Goal: Task Accomplishment & Management: Complete application form

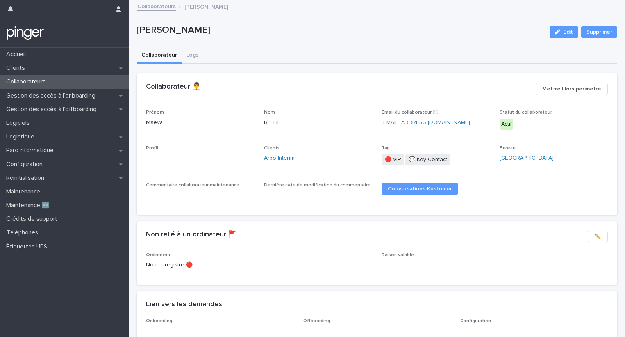
click at [269, 157] on link "Arpo Interim" at bounding box center [279, 158] width 30 height 8
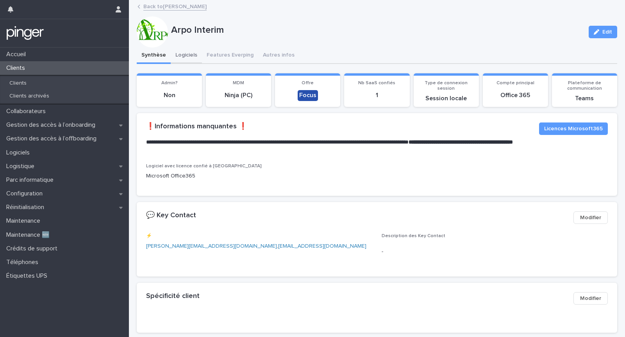
click at [177, 52] on button "Logiciels" at bounding box center [186, 56] width 31 height 16
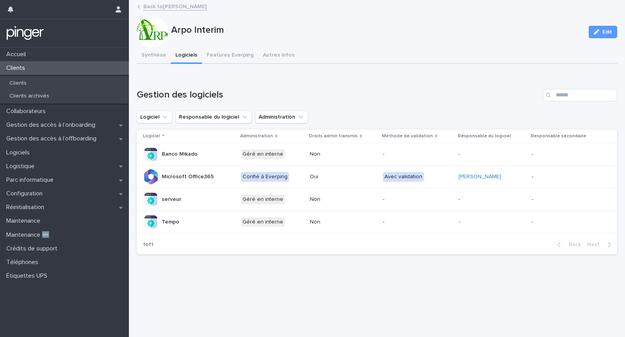
click at [463, 94] on h1 "Gestion des logiciels" at bounding box center [338, 94] width 403 height 11
click at [358, 93] on h1 "Gestion des logiciels" at bounding box center [338, 94] width 403 height 11
click at [167, 99] on h1 "Gestion des logiciels" at bounding box center [338, 94] width 403 height 11
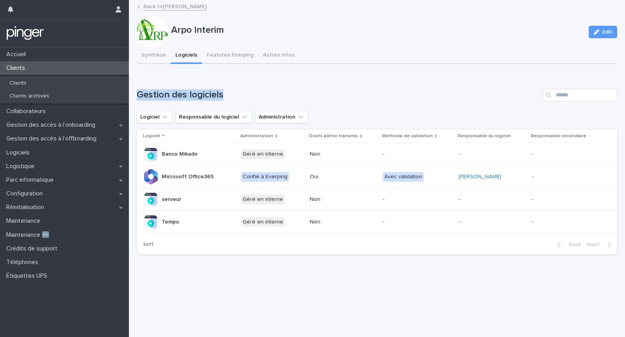
click at [279, 96] on h1 "Gestion des logiciels" at bounding box center [338, 94] width 403 height 11
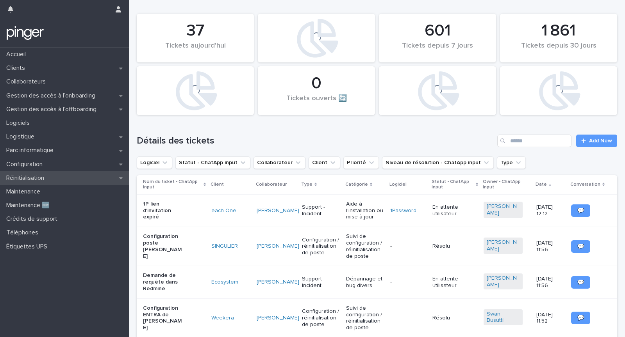
click at [68, 179] on div "Réinitialisation" at bounding box center [64, 178] width 129 height 14
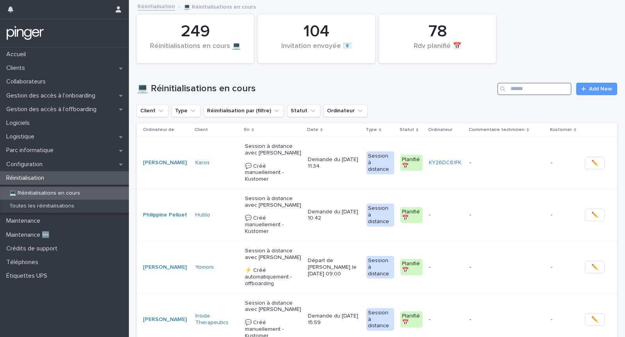
click at [529, 94] on input "Search" at bounding box center [534, 89] width 74 height 12
type input "******"
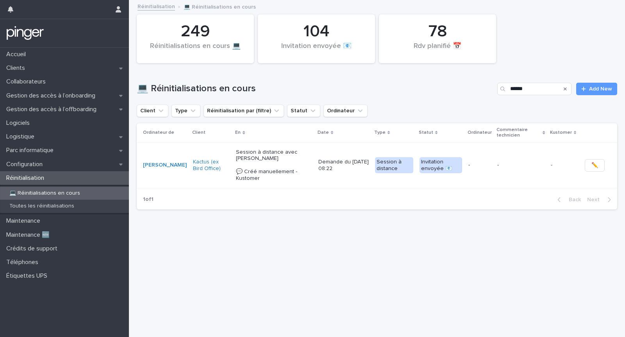
click at [318, 171] on p "Demande du [DATE] 08:22" at bounding box center [343, 165] width 50 height 13
click at [521, 175] on td "-" at bounding box center [520, 165] width 53 height 46
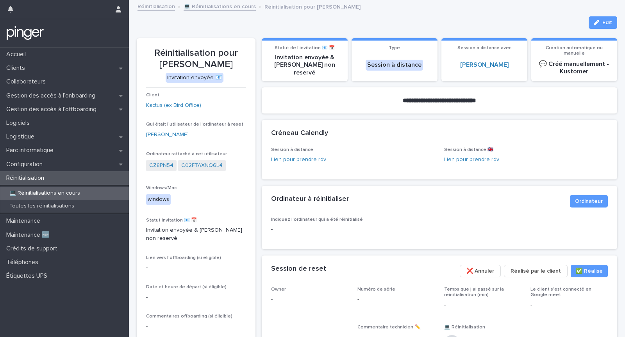
scroll to position [135, 0]
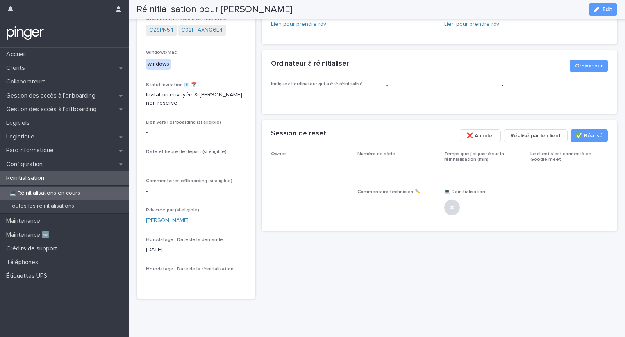
click at [491, 132] on span "❌ Annuler" at bounding box center [480, 136] width 28 height 8
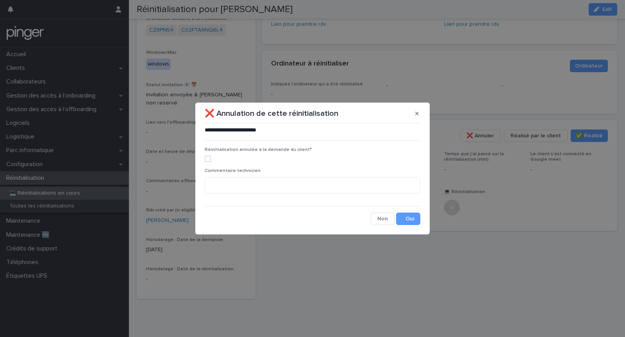
click at [294, 154] on div "Réinitialisation annulée à la demande du client *" at bounding box center [313, 157] width 216 height 21
click at [291, 163] on div "Réinitialisation annulée à la demande du client *" at bounding box center [313, 157] width 216 height 21
click at [292, 155] on div "Réinitialisation annulée à la demande du client *" at bounding box center [313, 157] width 216 height 21
click at [292, 161] on label at bounding box center [313, 159] width 216 height 6
click at [411, 217] on button "Save" at bounding box center [408, 219] width 24 height 12
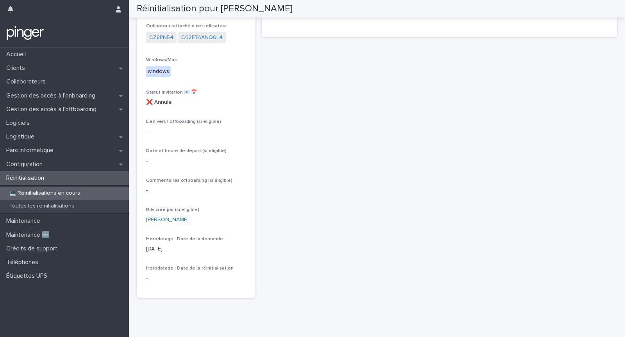
scroll to position [115, 0]
click at [86, 192] on div "💻 Réinitialisations en cours" at bounding box center [64, 193] width 129 height 13
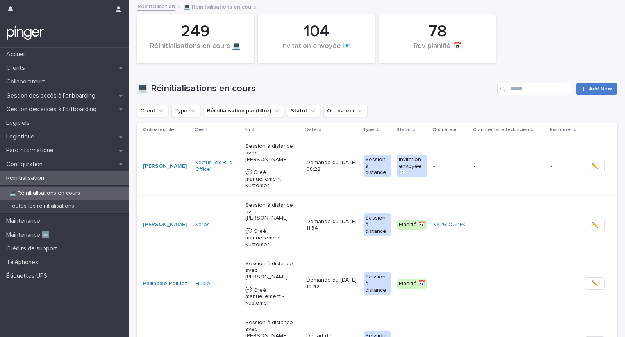
click at [604, 91] on span "Add New" at bounding box center [600, 88] width 23 height 5
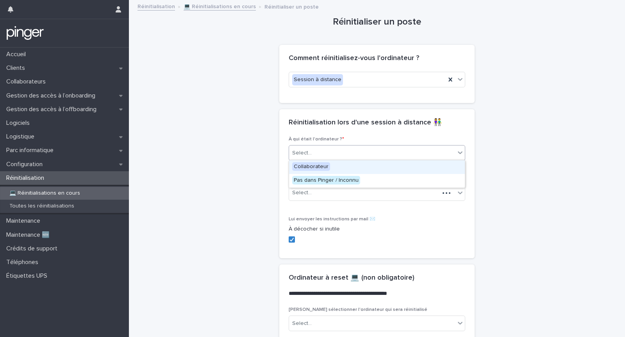
click at [336, 148] on div "Select..." at bounding box center [372, 153] width 166 height 13
click at [334, 166] on div "Collaborateur" at bounding box center [377, 167] width 176 height 14
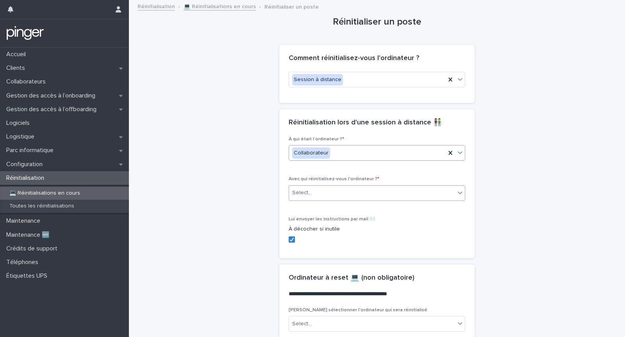
click at [335, 192] on div "Select..." at bounding box center [372, 193] width 166 height 13
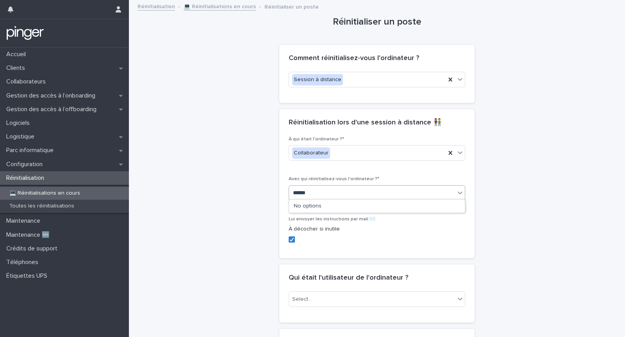
type input "*******"
click at [348, 207] on div "Eva Jimenez" at bounding box center [377, 207] width 176 height 14
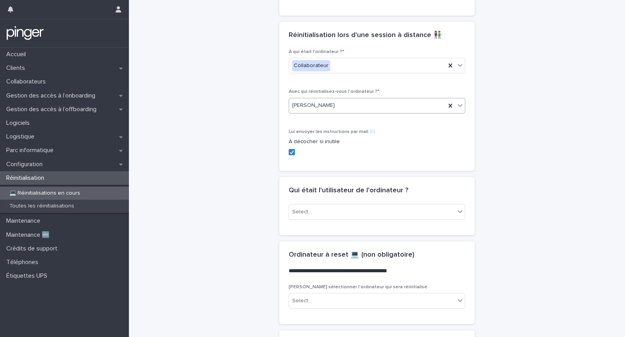
scroll to position [88, 0]
click at [336, 211] on div "Select..." at bounding box center [372, 211] width 166 height 13
type input "*******"
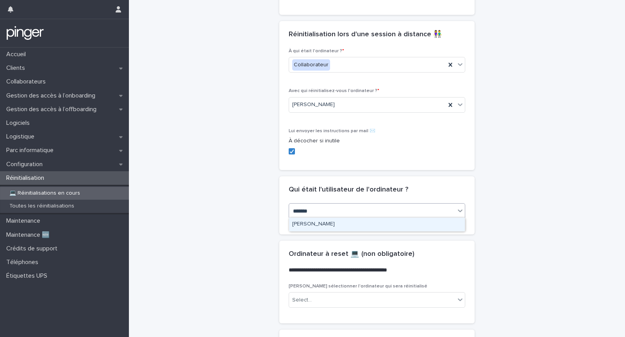
click at [350, 224] on div "Daliane Garcia" at bounding box center [377, 225] width 176 height 14
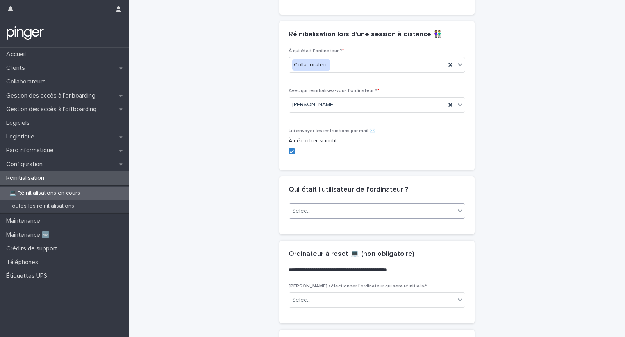
click at [533, 253] on div "**********" at bounding box center [377, 199] width 480 height 572
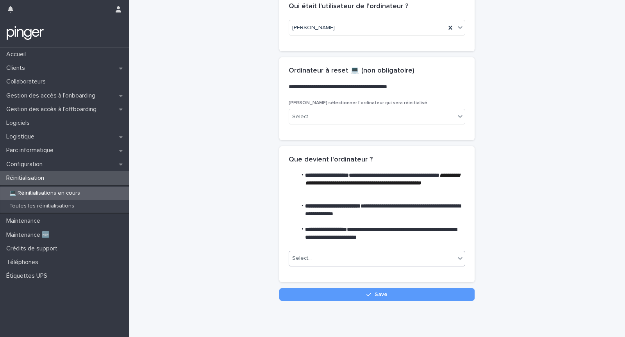
click at [346, 262] on div "Select..." at bounding box center [372, 258] width 166 height 13
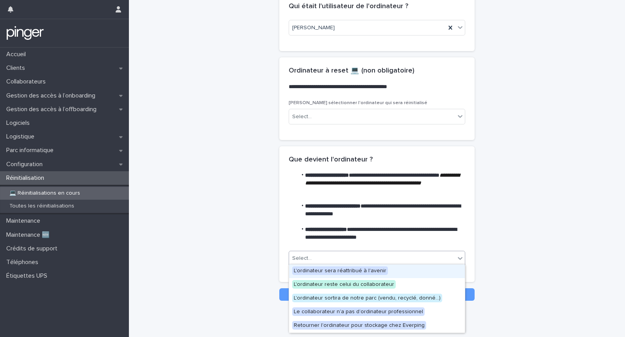
click at [346, 272] on span "L'ordinateur sera réattribué à l'avenir" at bounding box center [340, 271] width 96 height 9
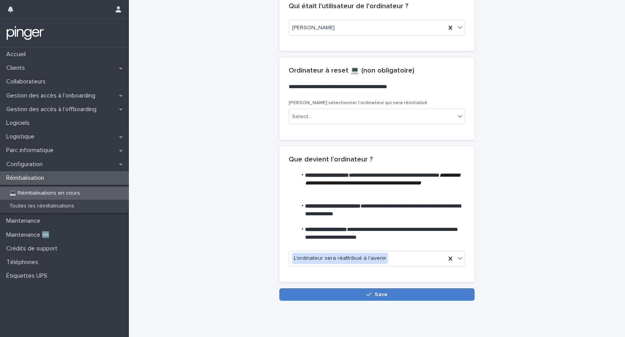
click at [346, 293] on button "Save" at bounding box center [376, 295] width 195 height 12
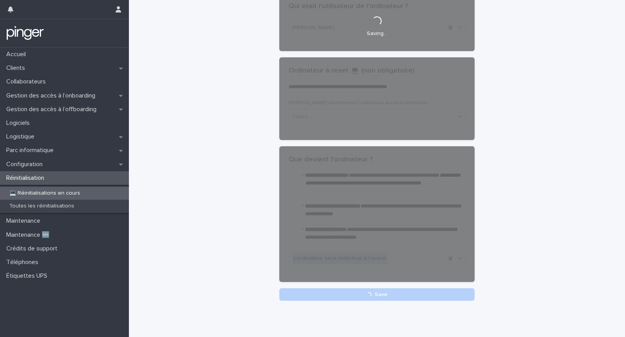
scroll to position [159, 0]
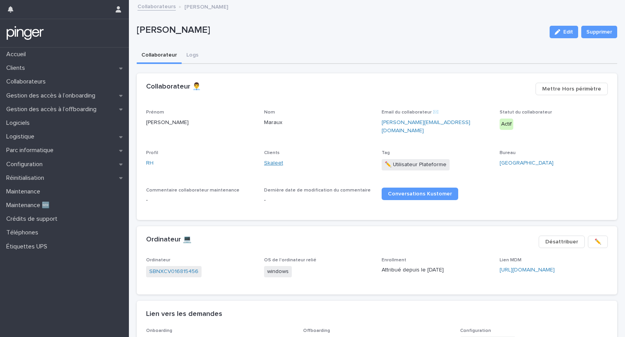
click at [268, 159] on link "Skaleet" at bounding box center [273, 163] width 19 height 8
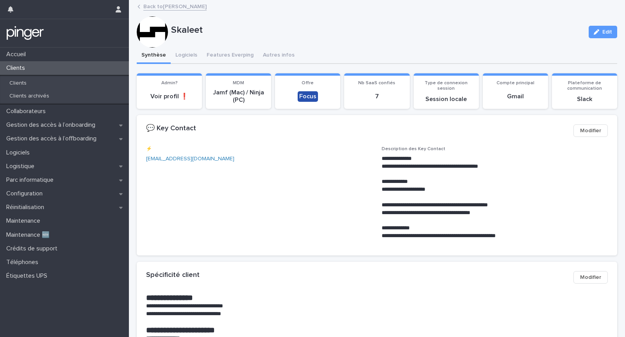
scroll to position [130, 0]
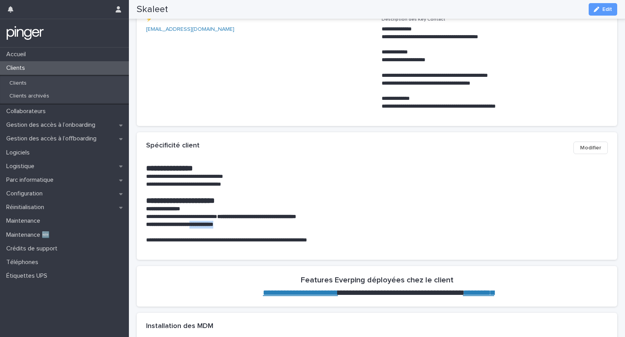
drag, startPoint x: 195, startPoint y: 225, endPoint x: 228, endPoint y: 224, distance: 32.8
click at [228, 224] on p "**********" at bounding box center [376, 225] width 461 height 8
click at [227, 224] on p "**********" at bounding box center [376, 225] width 461 height 8
drag, startPoint x: 227, startPoint y: 224, endPoint x: 194, endPoint y: 225, distance: 32.8
click at [194, 225] on p "**********" at bounding box center [376, 225] width 461 height 8
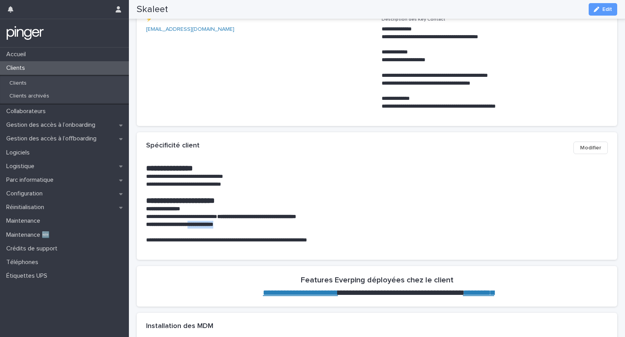
copy strong "**********"
click at [300, 196] on h1 "**********" at bounding box center [376, 200] width 461 height 9
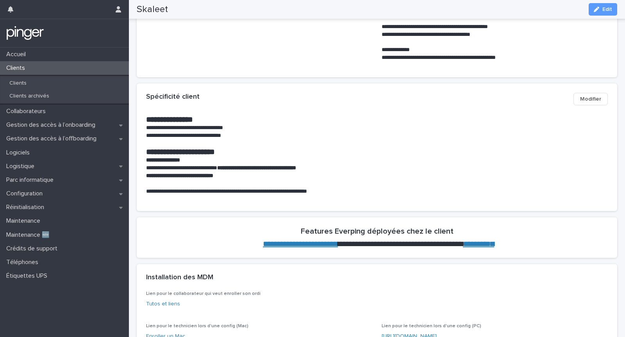
scroll to position [106, 0]
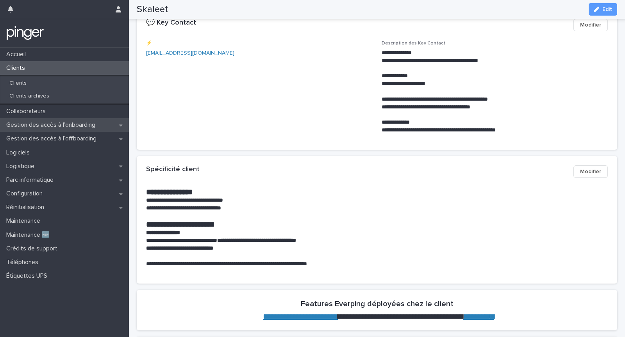
click at [89, 128] on p "Gestion des accès à l’onboarding" at bounding box center [52, 124] width 98 height 7
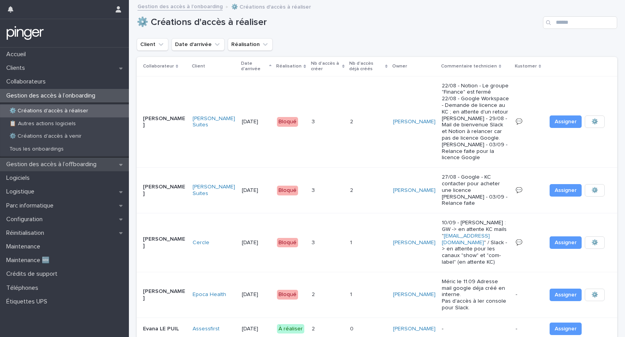
click at [96, 162] on p "Gestion des accès à l’offboarding" at bounding box center [53, 164] width 100 height 7
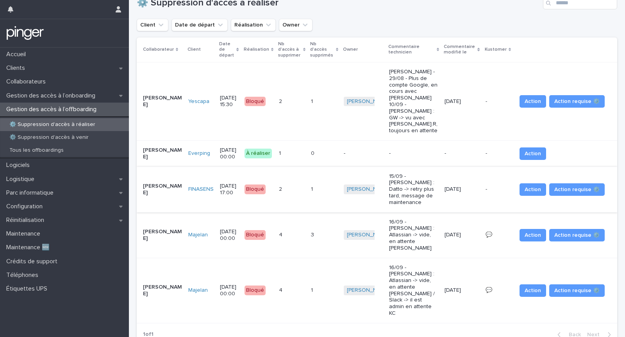
scroll to position [18, 0]
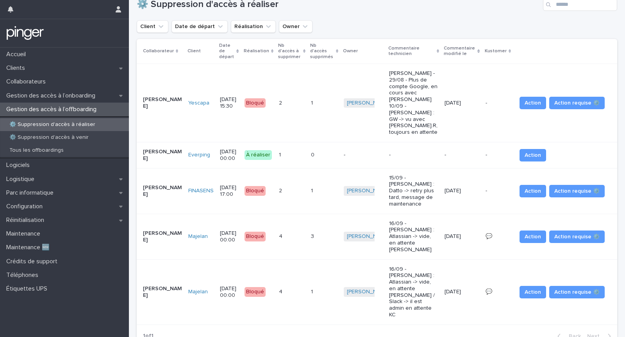
click at [308, 189] on td "2 2" at bounding box center [292, 191] width 32 height 46
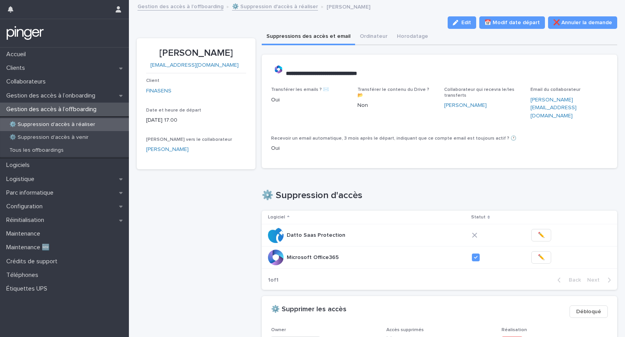
click at [319, 151] on div "Transférer les emails ? ✉️ Oui Transférer le contenu du Drive ? 📂 Non Collabora…" at bounding box center [440, 127] width 356 height 81
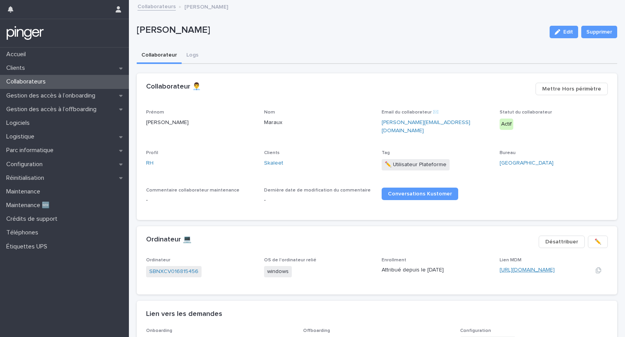
click at [512, 267] on link "https://eu.ninjarmm.com/#/deviceDashboard/5459/overview" at bounding box center [526, 269] width 55 height 5
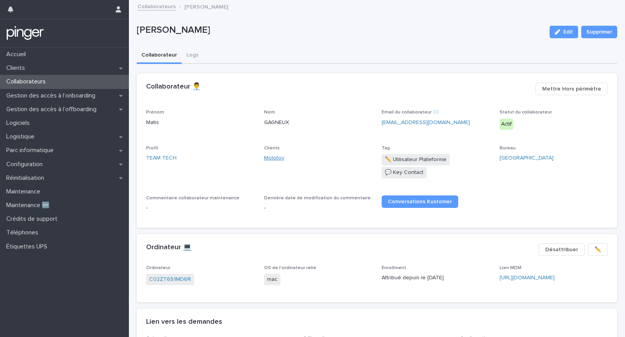
click at [275, 155] on link "Molotov" at bounding box center [274, 158] width 20 height 8
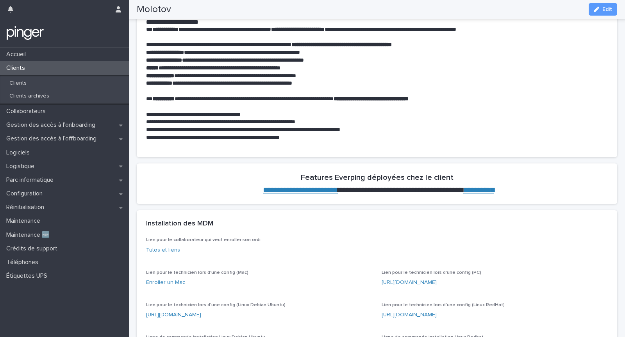
scroll to position [354, 0]
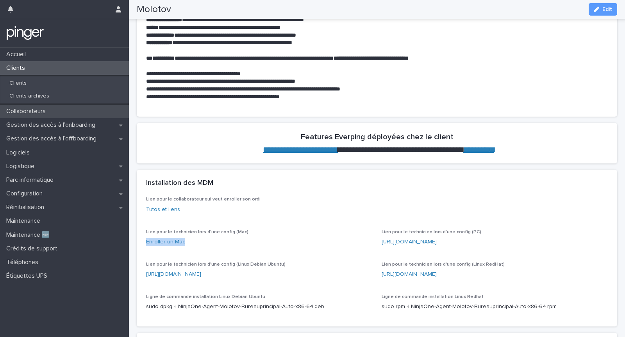
click at [78, 116] on div "Collaborateurs" at bounding box center [64, 112] width 129 height 14
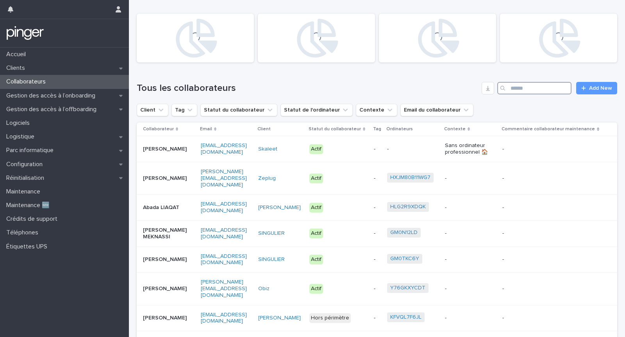
click at [538, 88] on input "Search" at bounding box center [534, 88] width 74 height 12
type input "*****"
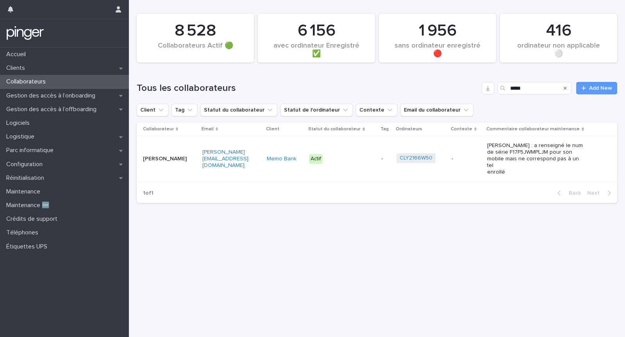
click at [342, 255] on div "Loading... Saving… Loading... Saving… 8 528 Collaborateurs Actif 🟢 416 ordinate…" at bounding box center [377, 159] width 488 height 318
click at [415, 155] on link "CLY2166W50" at bounding box center [415, 158] width 33 height 7
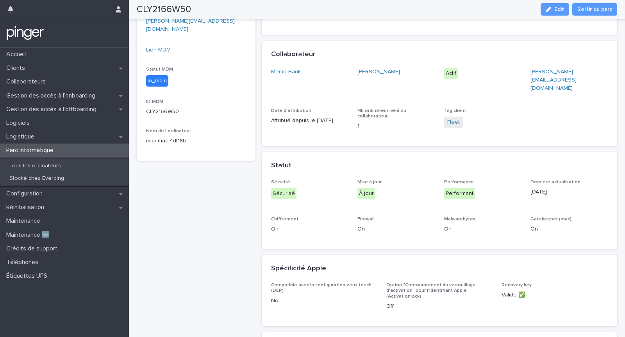
scroll to position [10, 0]
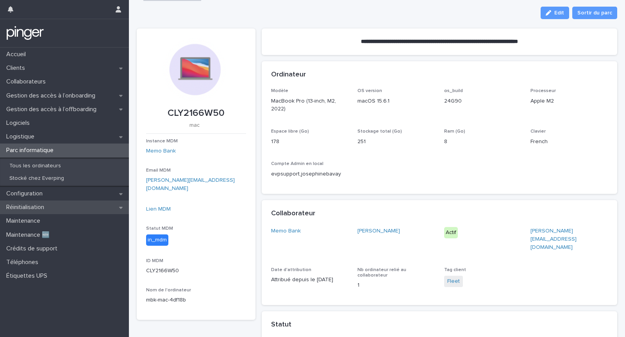
click at [62, 209] on div "Réinitialisation" at bounding box center [64, 208] width 129 height 14
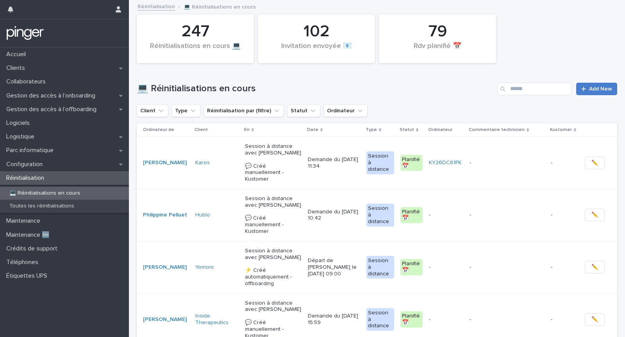
click at [583, 84] on link "Add New" at bounding box center [596, 89] width 41 height 12
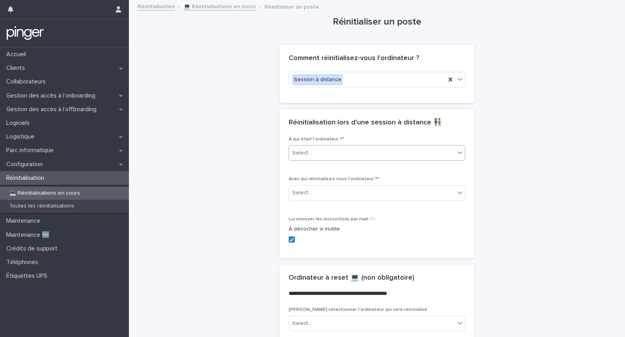
click at [324, 154] on div "Select..." at bounding box center [372, 153] width 166 height 13
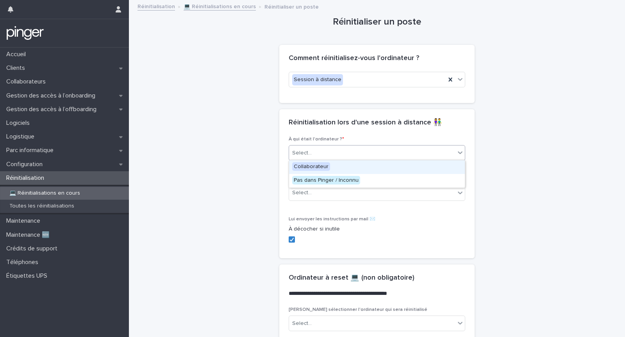
click at [325, 166] on span "Collaborateur" at bounding box center [311, 166] width 38 height 9
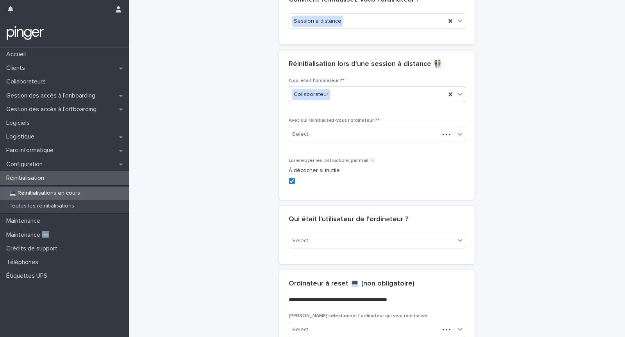
scroll to position [75, 0]
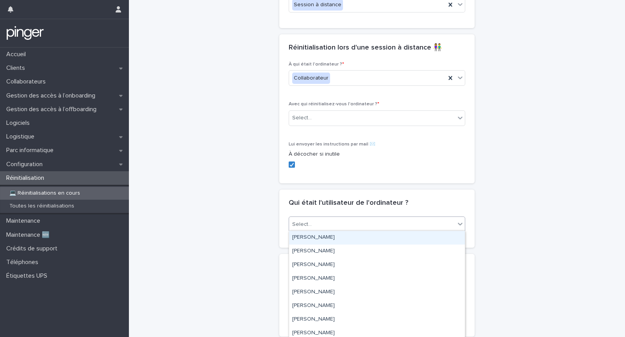
click at [327, 221] on div "Select..." at bounding box center [372, 224] width 166 height 13
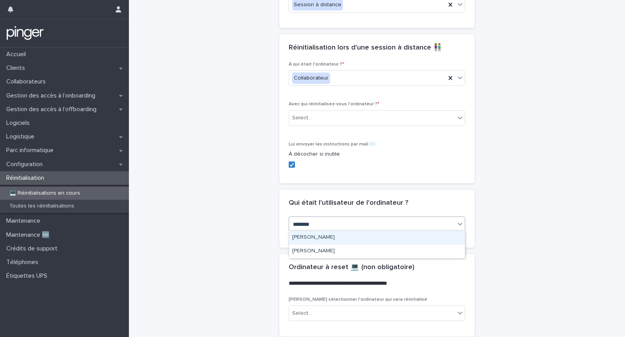
type input "*********"
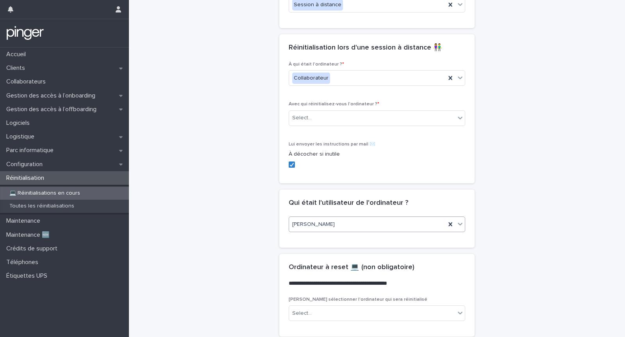
click at [327, 221] on div "Chloé Martin" at bounding box center [367, 224] width 157 height 13
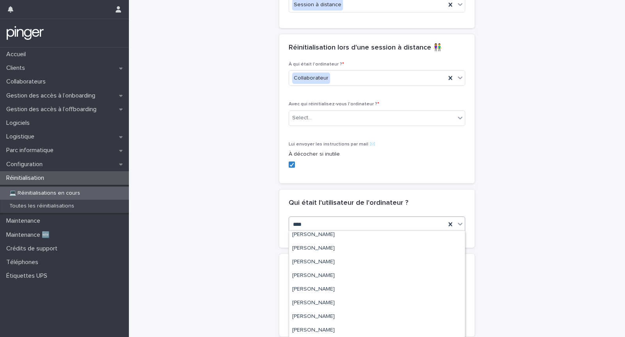
scroll to position [30, 0]
type input "*****"
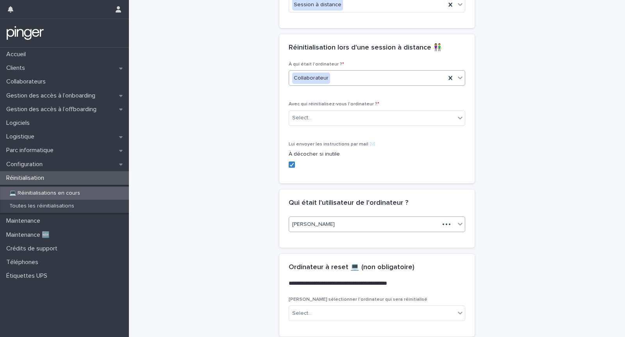
scroll to position [38, 0]
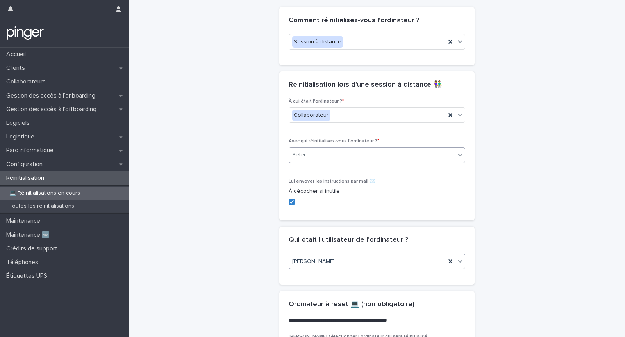
click at [319, 149] on div "Select..." at bounding box center [372, 155] width 166 height 13
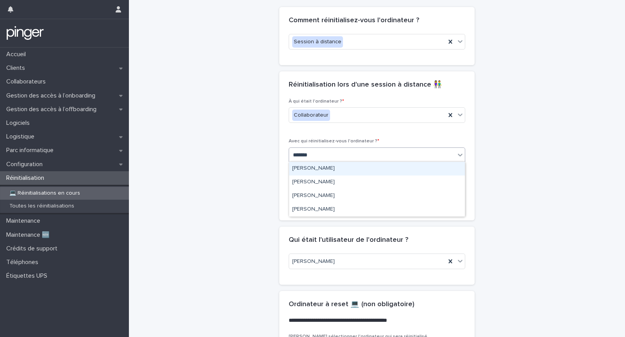
type input "*******"
click at [207, 134] on div "**********" at bounding box center [377, 249] width 480 height 572
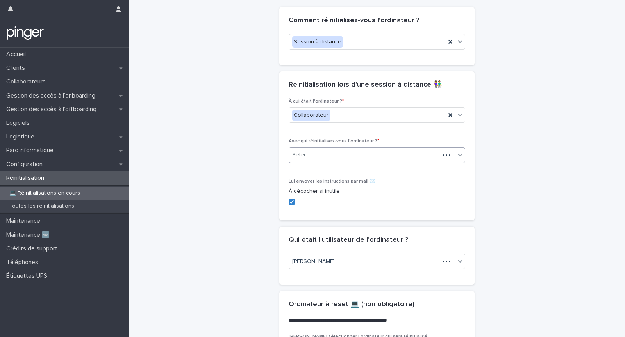
click at [317, 155] on div "Select..." at bounding box center [364, 155] width 150 height 13
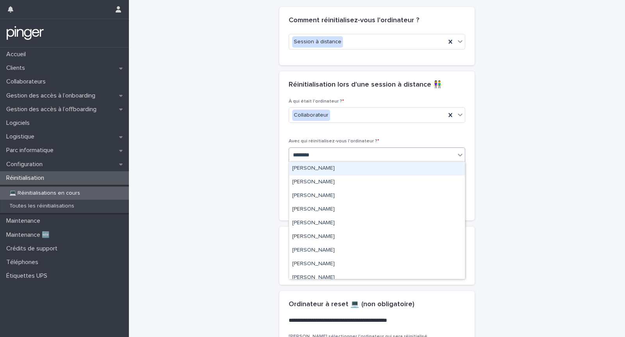
type input "*********"
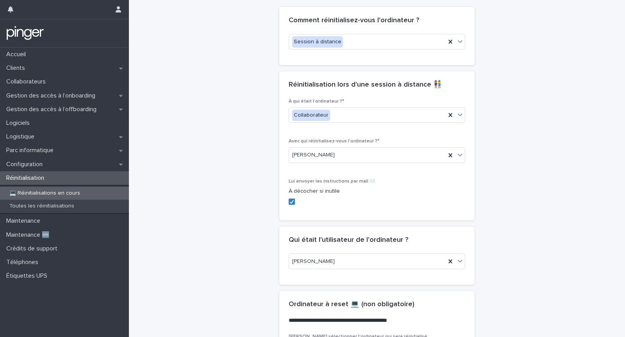
click at [521, 180] on div "**********" at bounding box center [377, 249] width 480 height 572
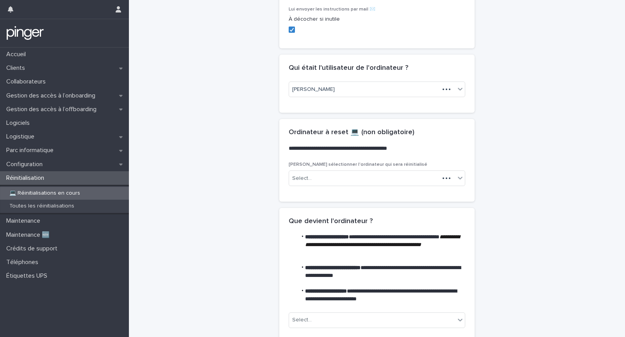
scroll to position [241, 0]
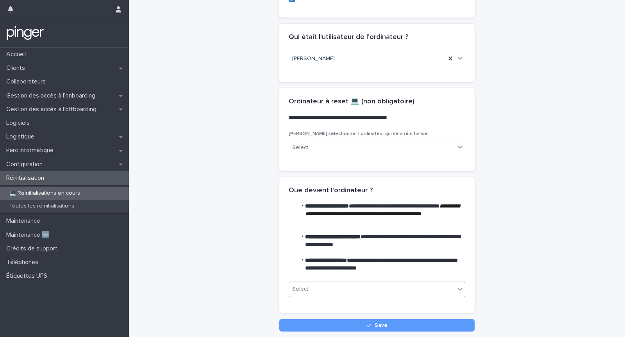
click at [333, 287] on div "Select..." at bounding box center [372, 289] width 166 height 13
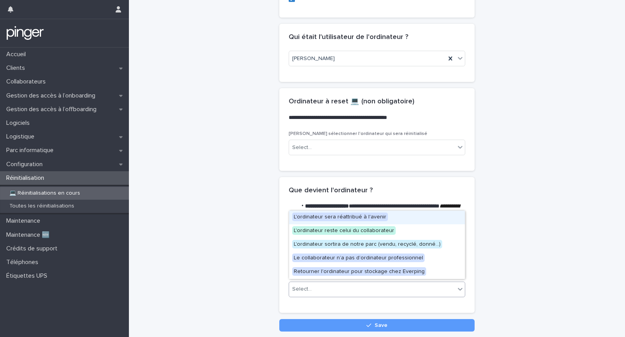
click at [339, 213] on span "L'ordinateur sera réattribué à l'avenir" at bounding box center [340, 217] width 96 height 9
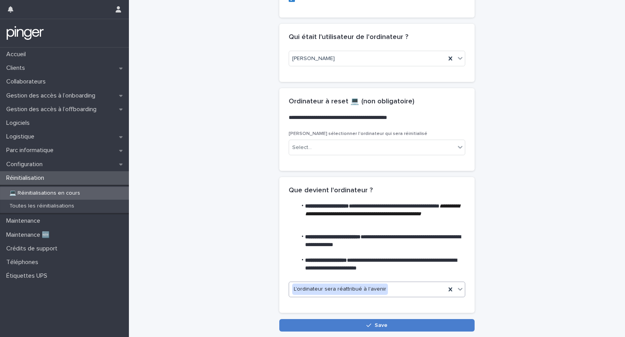
click at [343, 321] on button "Save" at bounding box center [376, 325] width 195 height 12
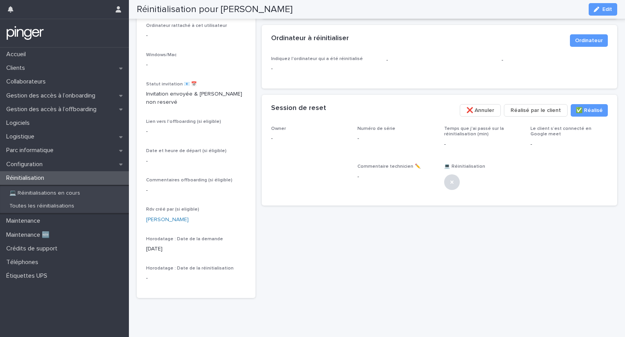
scroll to position [128, 0]
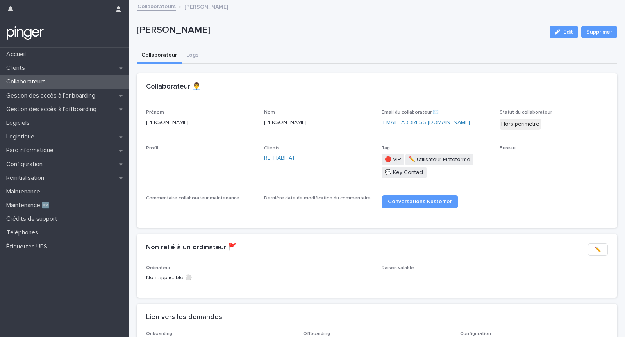
click at [269, 160] on link "REI HABITAT" at bounding box center [279, 158] width 31 height 8
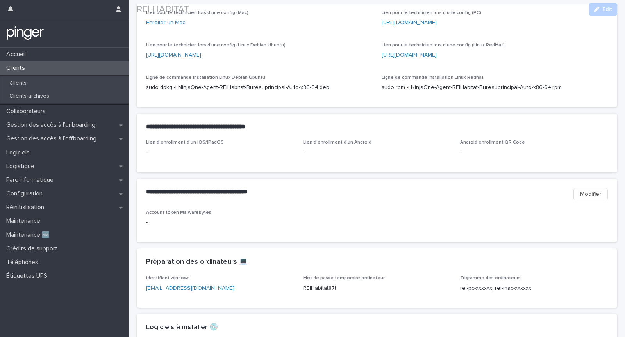
scroll to position [917, 0]
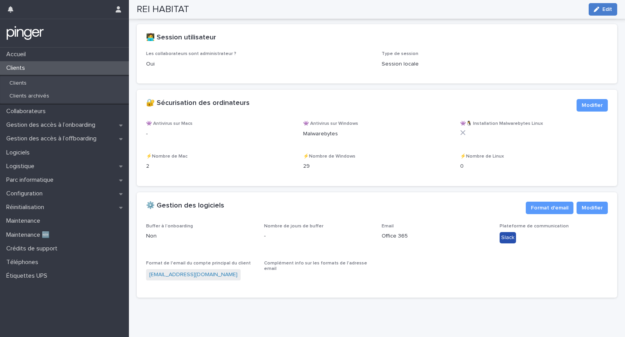
click at [600, 14] on button "Edit" at bounding box center [602, 9] width 28 height 12
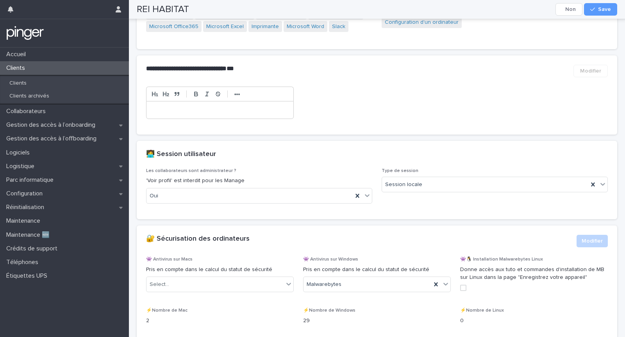
scroll to position [1158, 0]
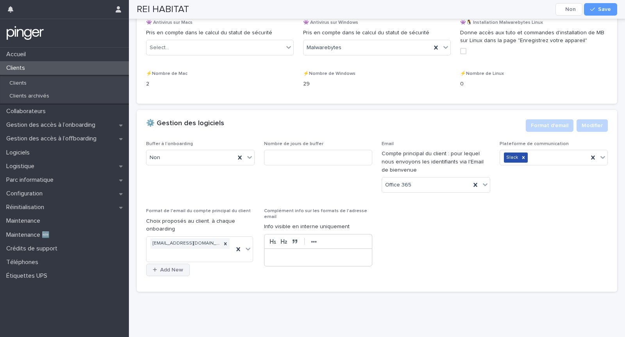
click at [167, 272] on span "Add New" at bounding box center [171, 269] width 23 height 5
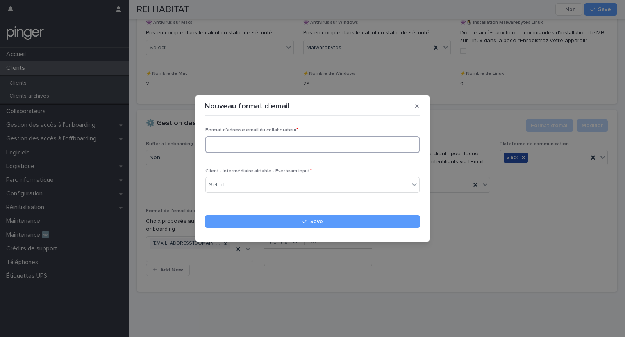
click at [273, 144] on textarea at bounding box center [312, 144] width 214 height 16
paste textarea "**********"
type textarea "**********"
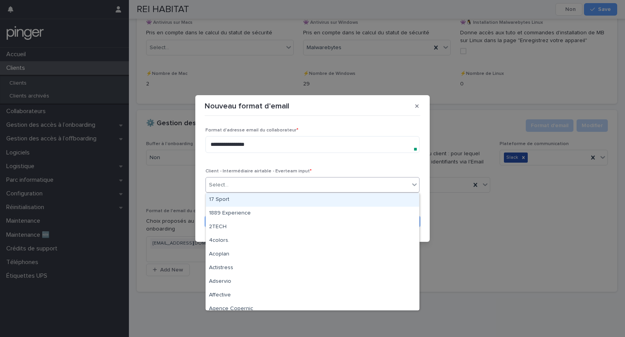
click at [276, 181] on div "Select..." at bounding box center [307, 185] width 203 height 13
type input "***"
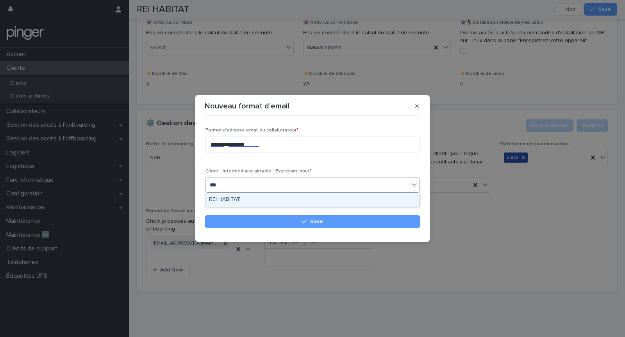
click at [274, 199] on div "REI HABITAT" at bounding box center [312, 200] width 213 height 14
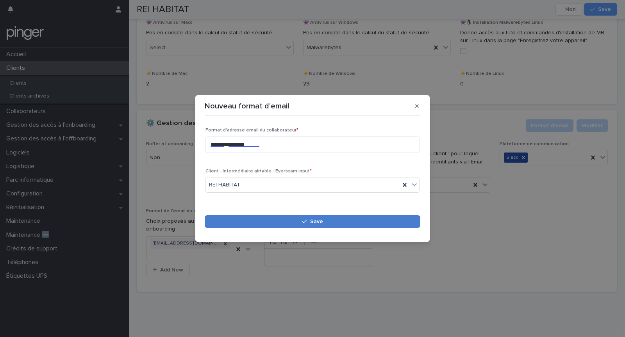
click at [282, 220] on button "Save" at bounding box center [313, 222] width 216 height 12
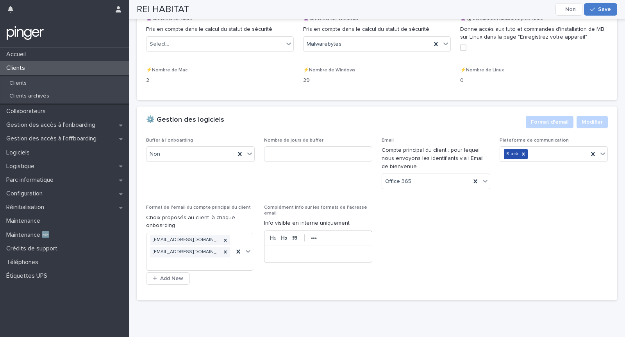
click at [592, 8] on icon "button" at bounding box center [592, 9] width 5 height 5
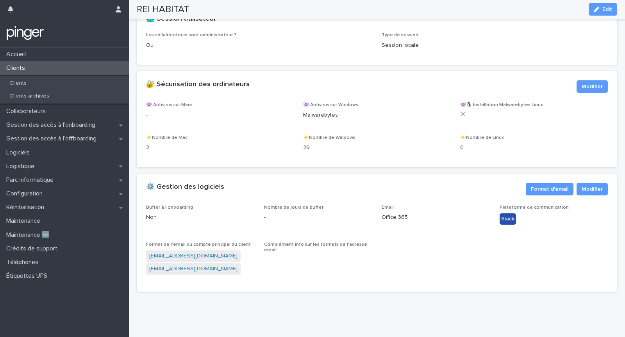
scroll to position [960, 0]
click at [107, 125] on div "Gestion des accès à l’onboarding" at bounding box center [64, 125] width 129 height 14
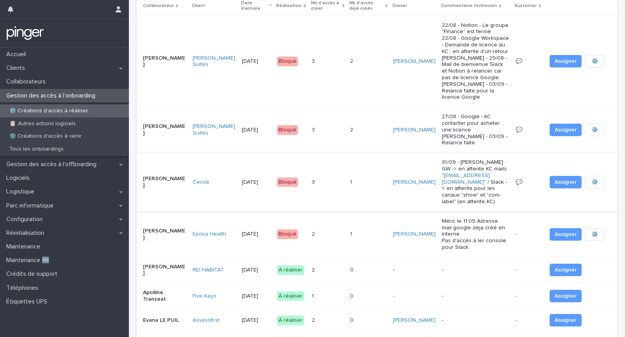
scroll to position [89, 0]
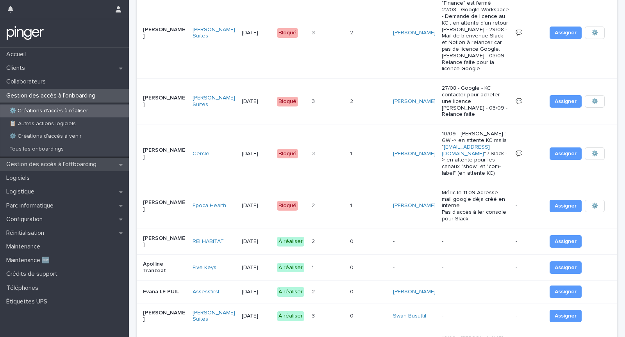
click at [73, 162] on p "Gestion des accès à l’offboarding" at bounding box center [53, 164] width 100 height 7
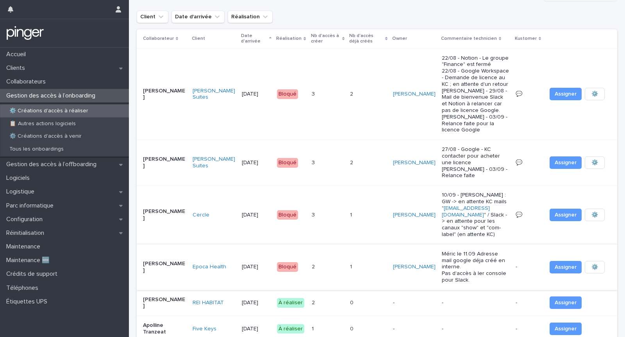
scroll to position [30, 0]
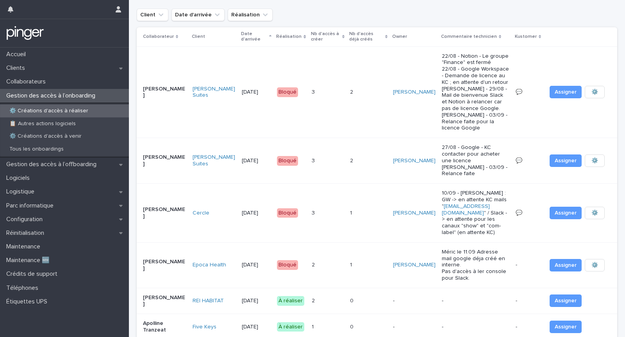
click at [438, 288] on td "-" at bounding box center [475, 301] width 74 height 26
